Goal: Navigation & Orientation: Find specific page/section

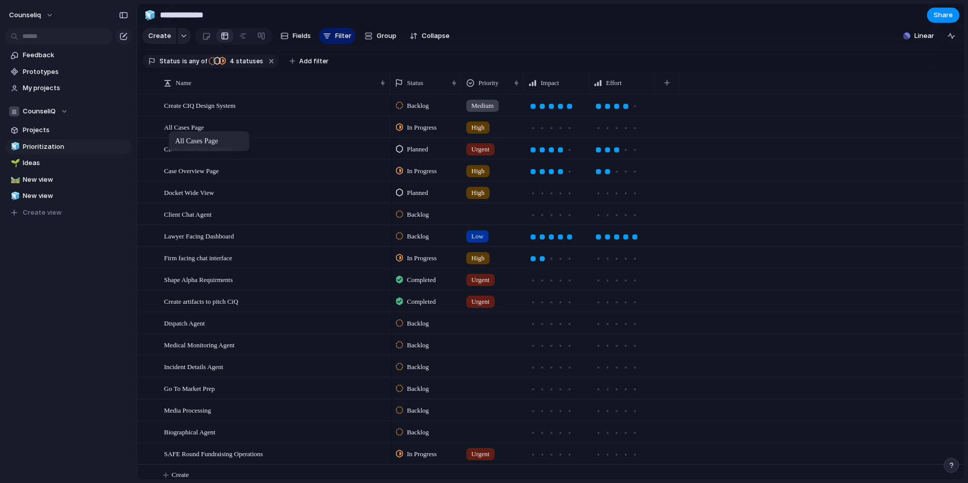
drag, startPoint x: 160, startPoint y: 204, endPoint x: 174, endPoint y: 133, distance: 72.2
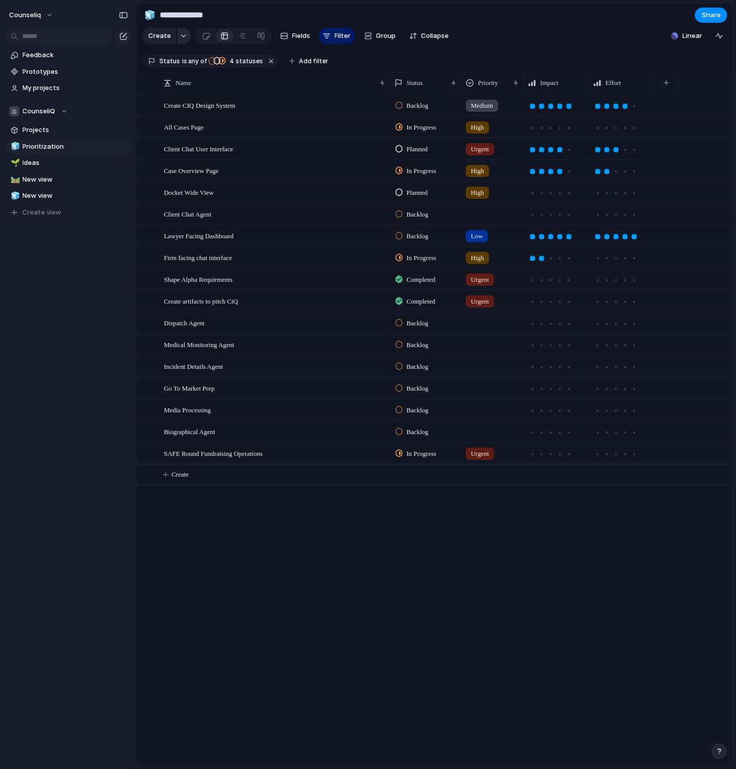
click at [178, 40] on button "button" at bounding box center [184, 36] width 13 height 16
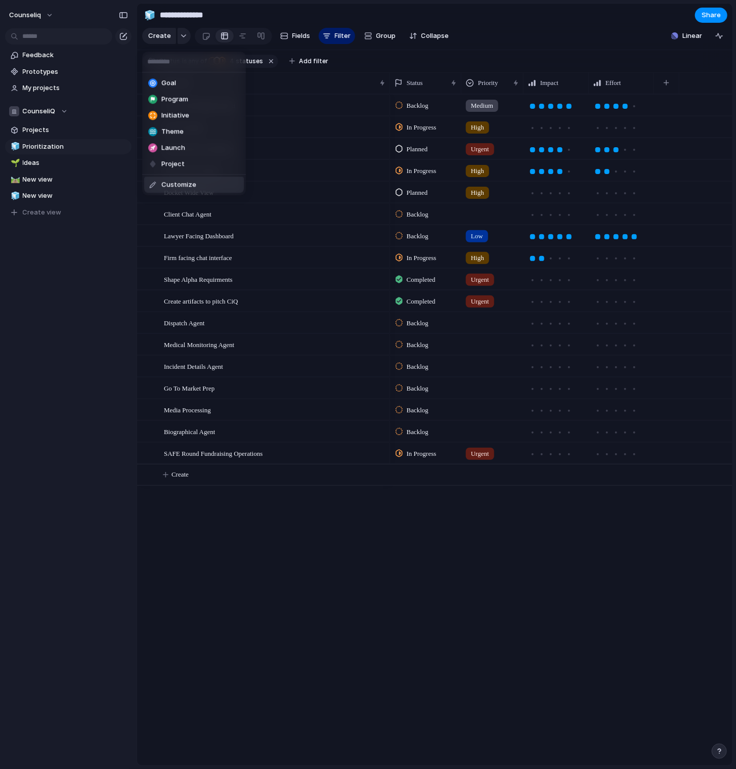
drag, startPoint x: 283, startPoint y: 604, endPoint x: 282, endPoint y: 589, distance: 15.3
click at [284, 482] on div "Goal Program Initiative Theme Launch Project Customize" at bounding box center [368, 384] width 736 height 769
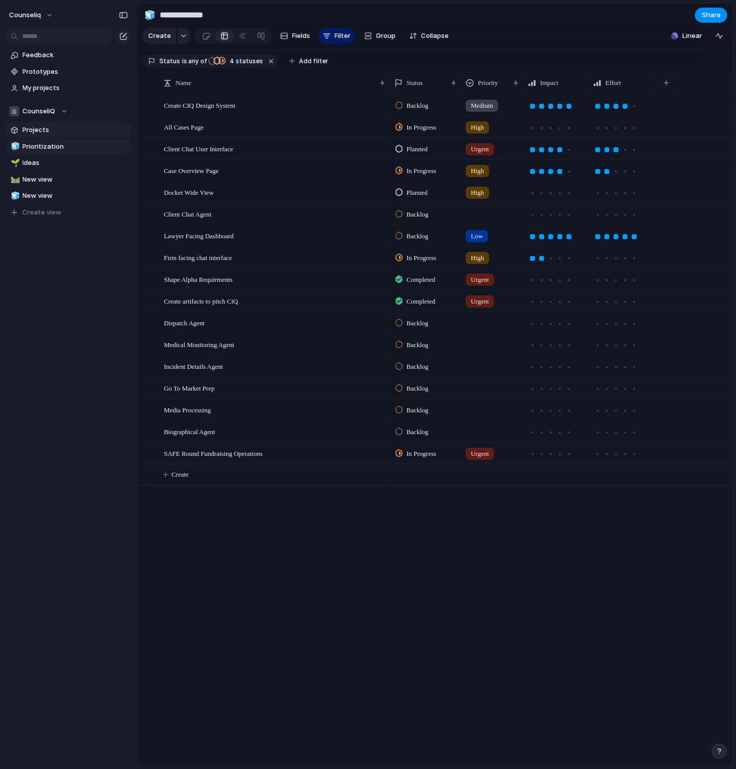
click at [66, 127] on span "Projects" at bounding box center [75, 130] width 105 height 10
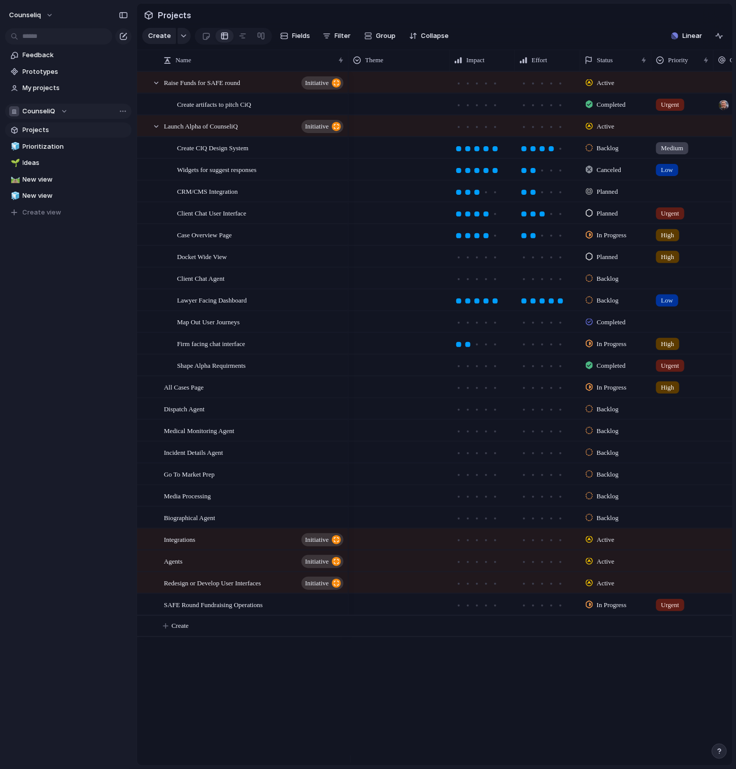
click at [67, 118] on button "CounseliQ" at bounding box center [68, 111] width 127 height 15
click at [55, 87] on div "CounseliQ ⚡ [PERSON_NAME]'s Stuff Create new team" at bounding box center [368, 384] width 736 height 769
click at [55, 87] on span "My projects" at bounding box center [75, 88] width 105 height 10
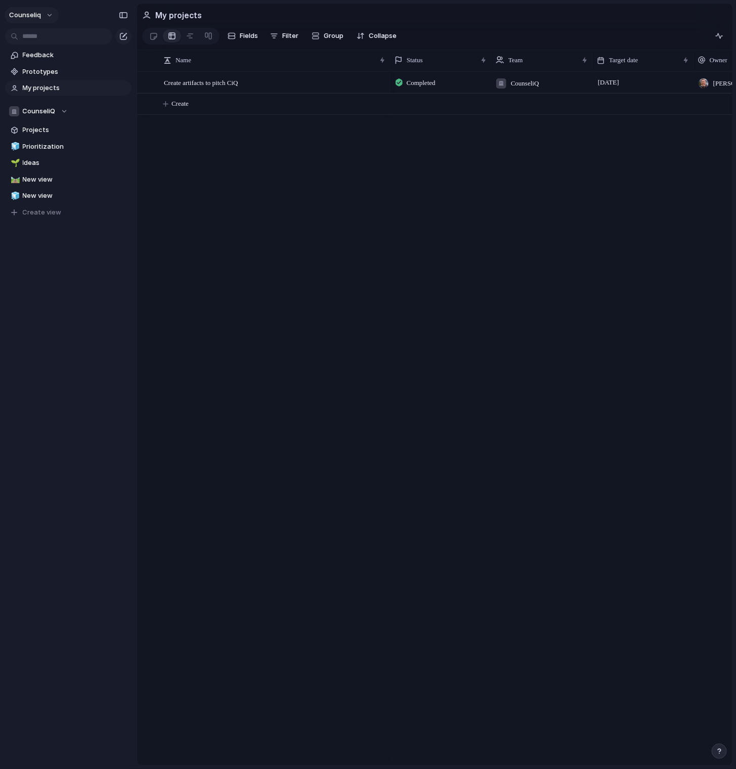
click at [41, 20] on button "counseliq" at bounding box center [32, 15] width 54 height 16
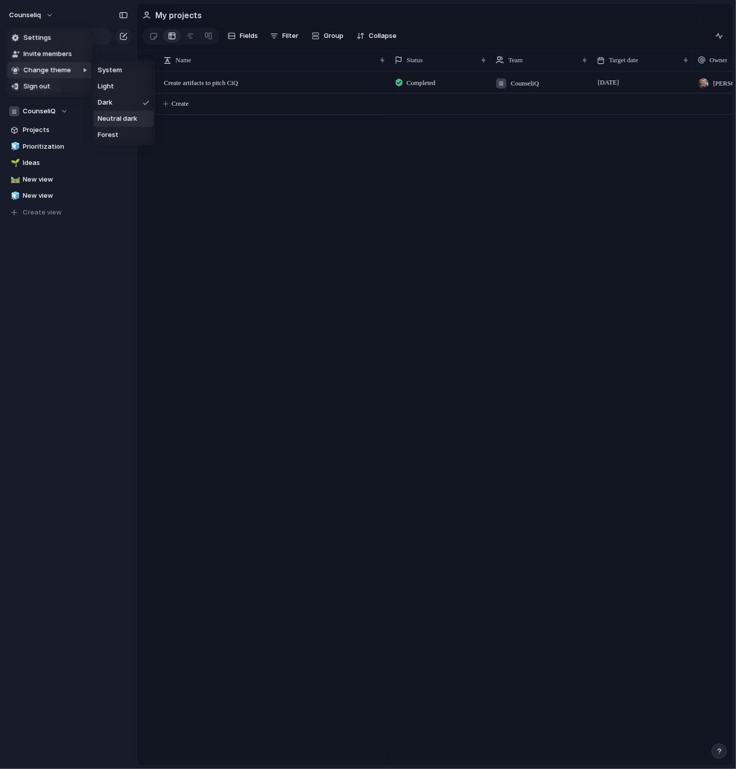
click at [126, 123] on span "Neutral dark" at bounding box center [117, 119] width 39 height 10
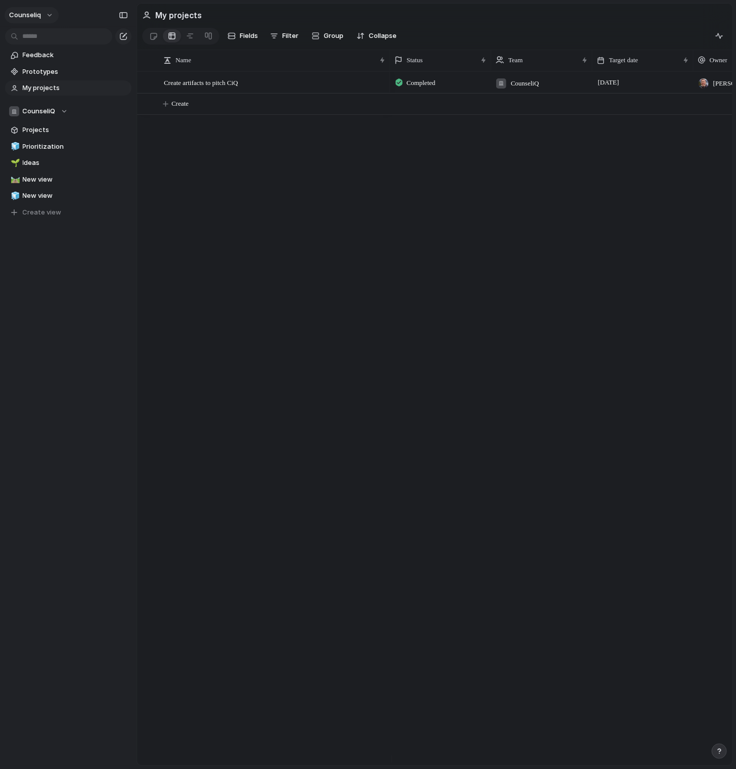
click at [37, 17] on span "counseliq" at bounding box center [25, 15] width 32 height 10
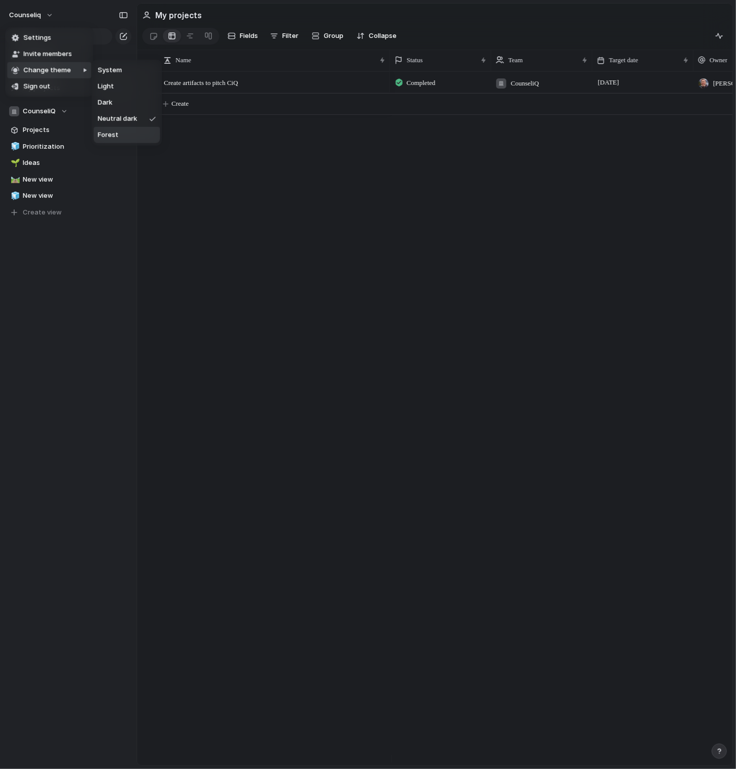
click at [141, 141] on li "Forest" at bounding box center [127, 135] width 66 height 16
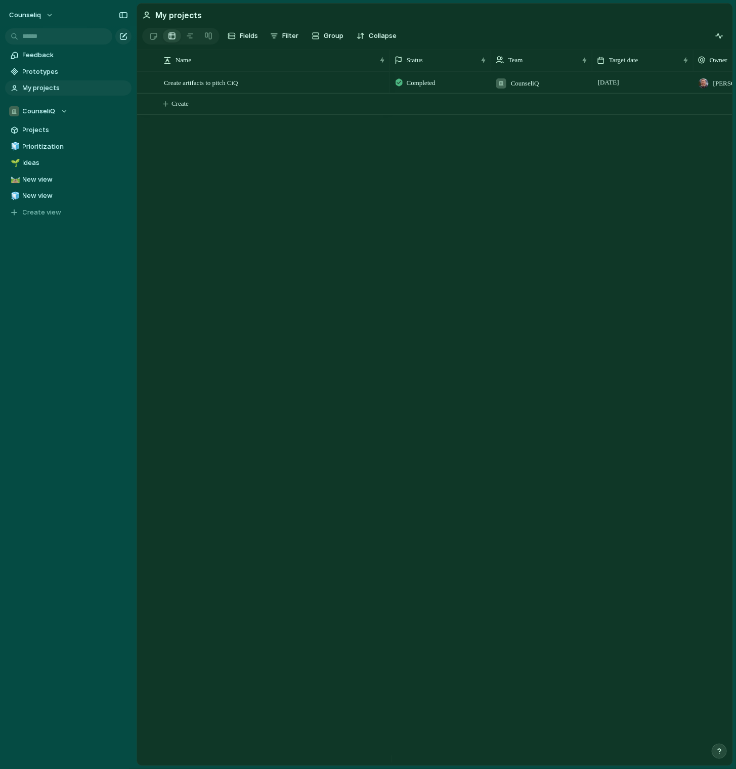
drag, startPoint x: 423, startPoint y: 377, endPoint x: 382, endPoint y: 313, distance: 75.4
click at [419, 373] on div "Completed CounseliQ [DATE] [PERSON_NAME] [PERSON_NAME]" at bounding box center [561, 418] width 343 height 694
click at [23, 127] on span "Projects" at bounding box center [75, 130] width 105 height 10
